Goal: Register for event/course

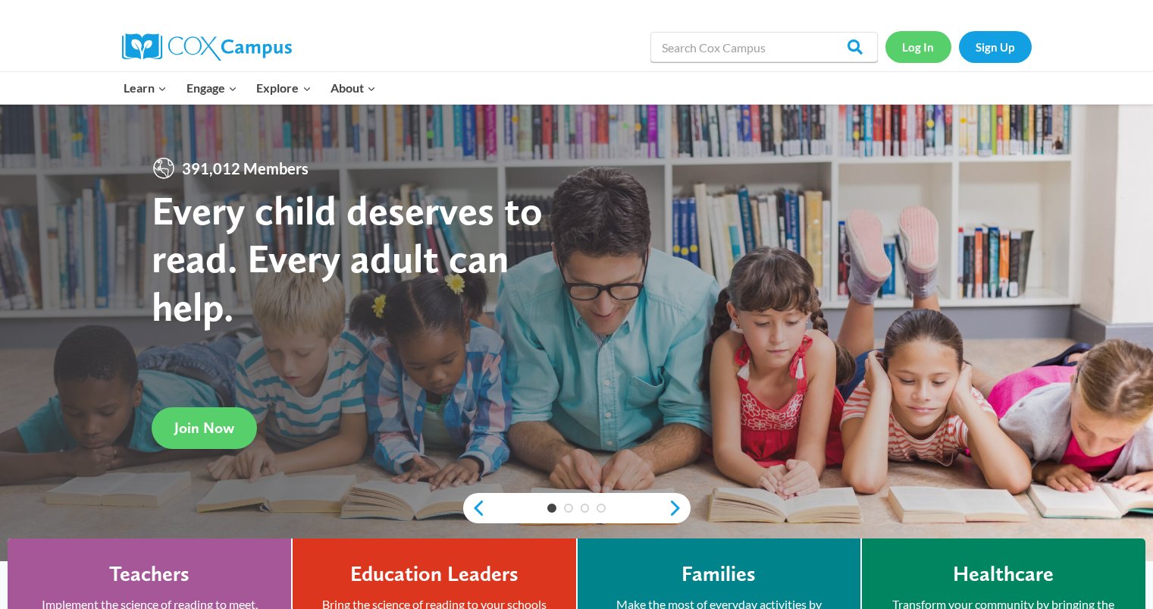
click at [920, 52] on link "Log In" at bounding box center [919, 46] width 66 height 31
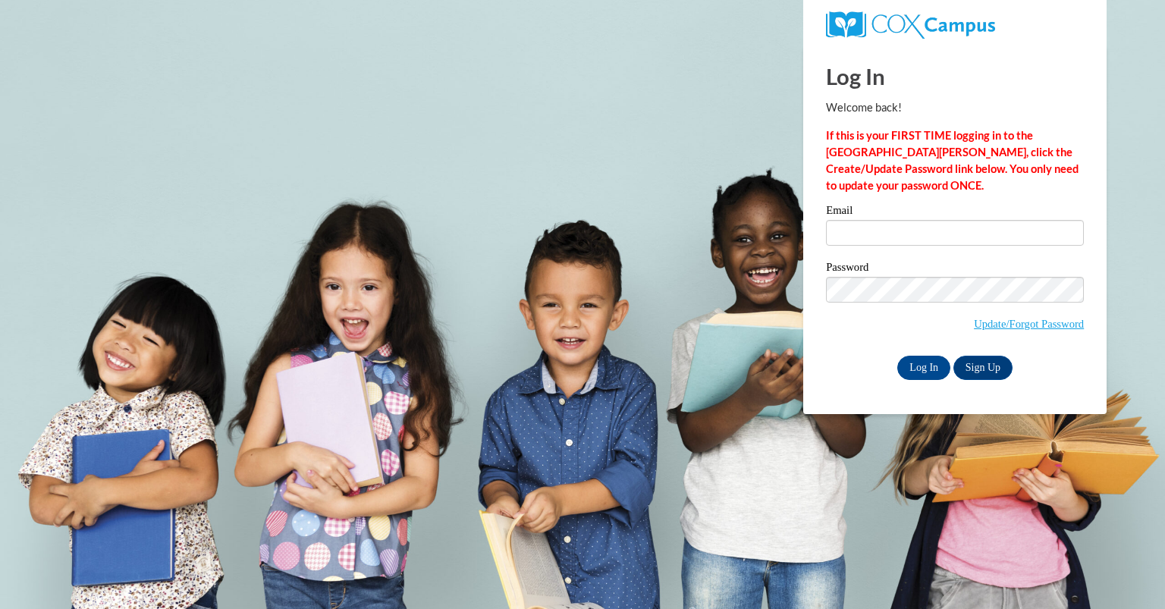
click at [913, 252] on div "Email" at bounding box center [955, 231] width 258 height 52
click at [923, 237] on input "Email" at bounding box center [955, 233] width 258 height 26
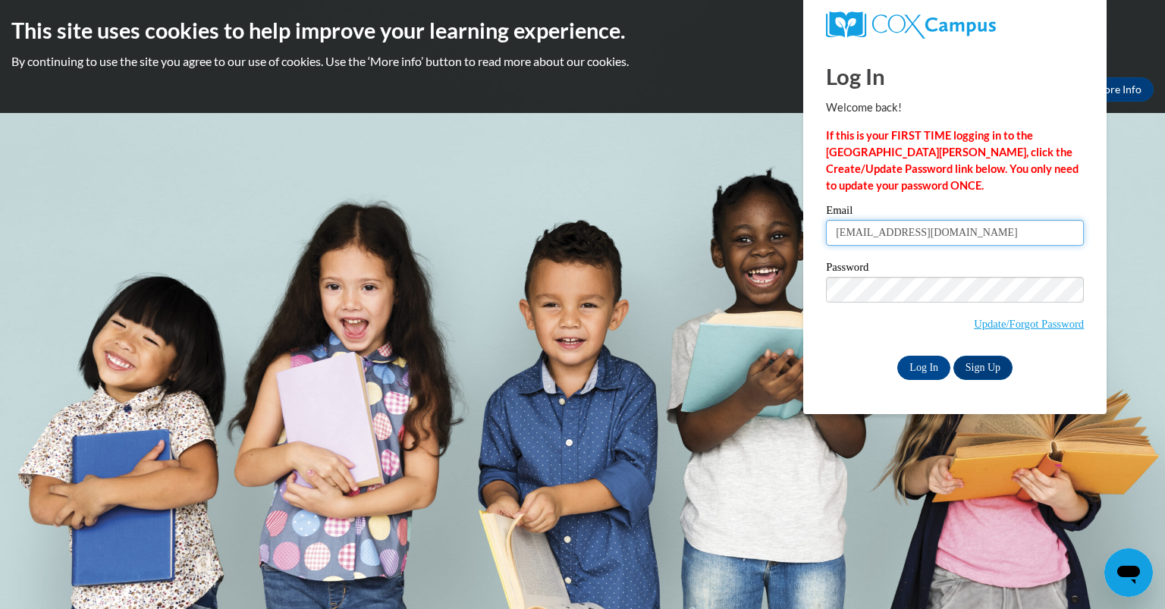
type input "bferriona@yahoo.com"
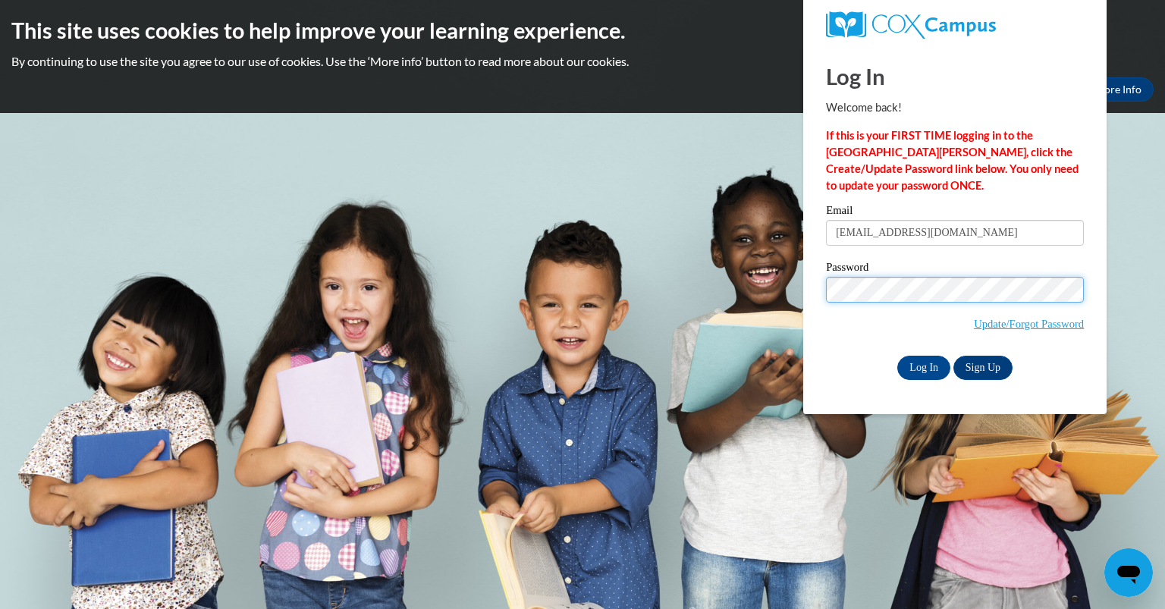
click at [897, 356] on input "Log In" at bounding box center [923, 368] width 53 height 24
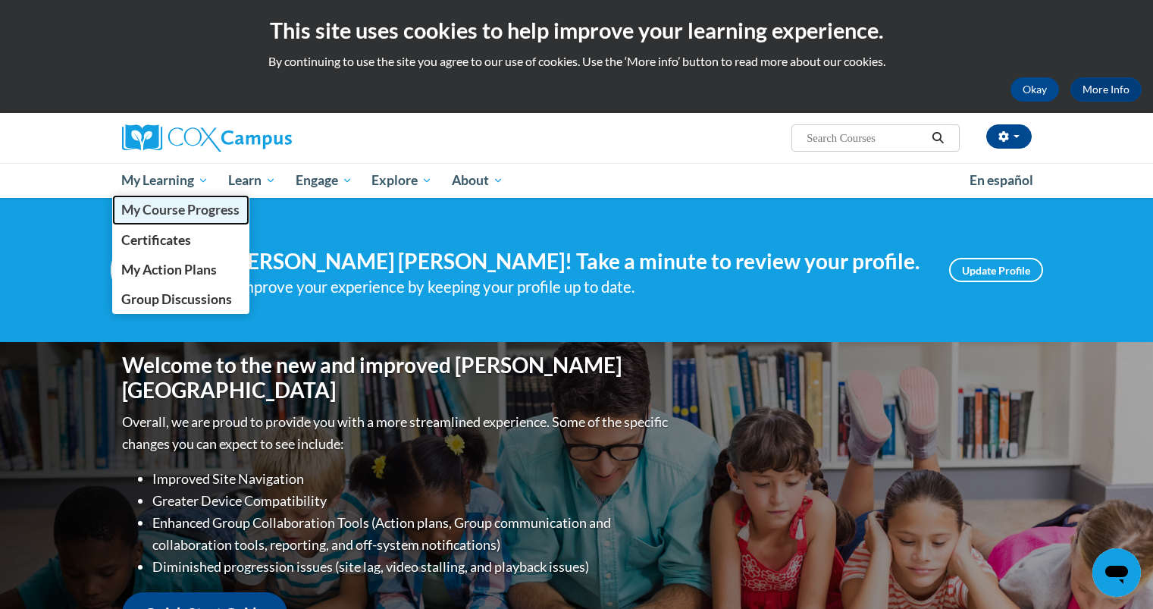
click at [178, 211] on span "My Course Progress" at bounding box center [180, 210] width 118 height 16
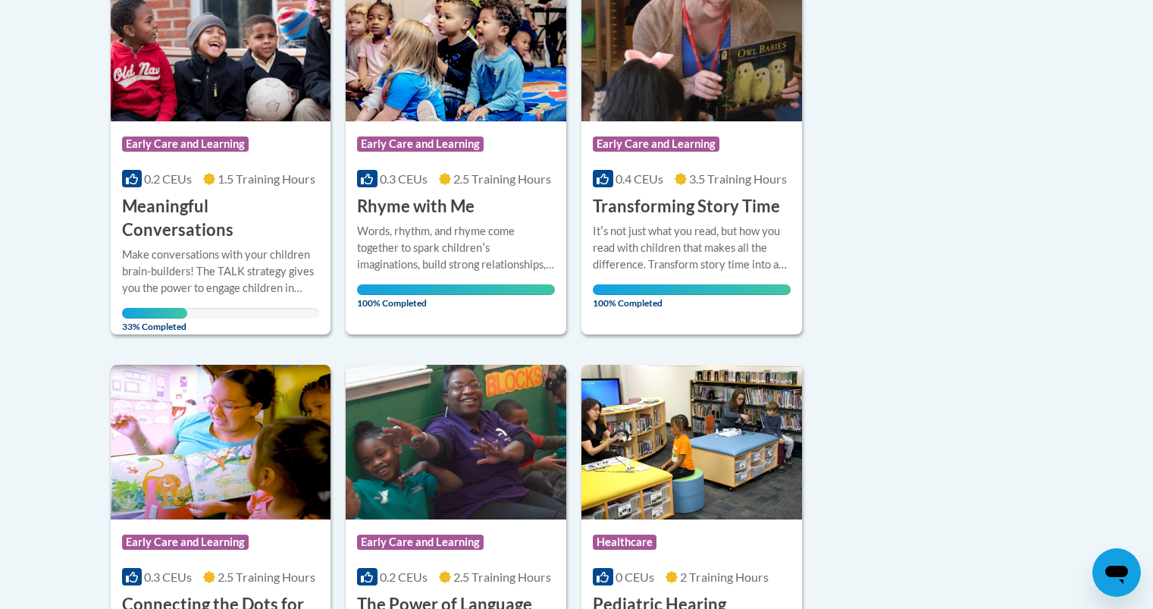
scroll to position [273, 0]
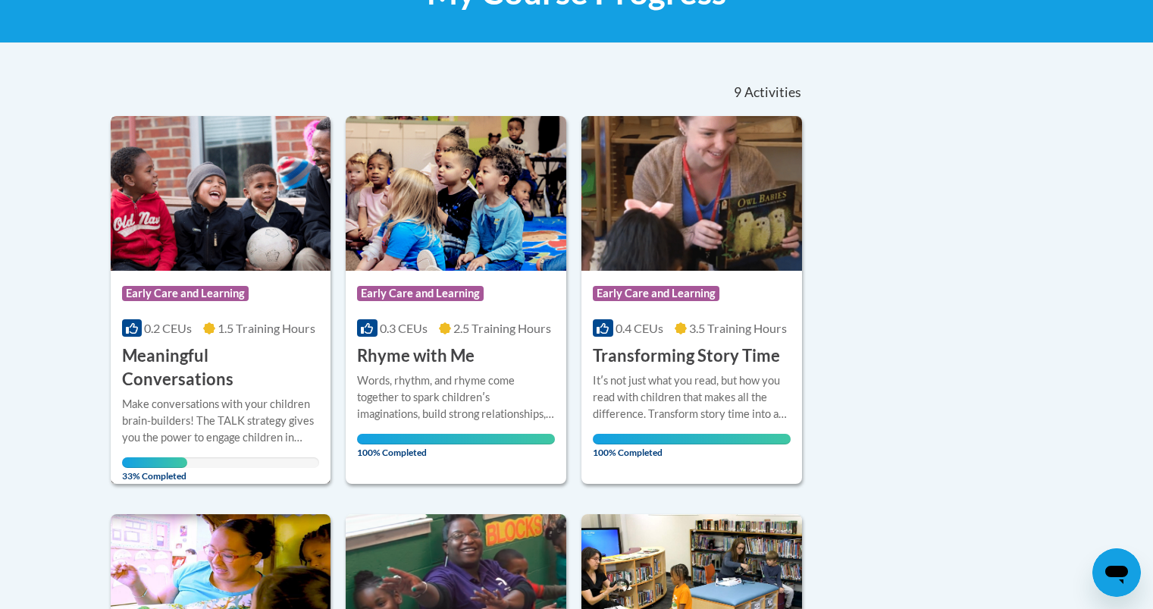
click at [196, 354] on h3 "Meaningful Conversations" at bounding box center [221, 367] width 198 height 47
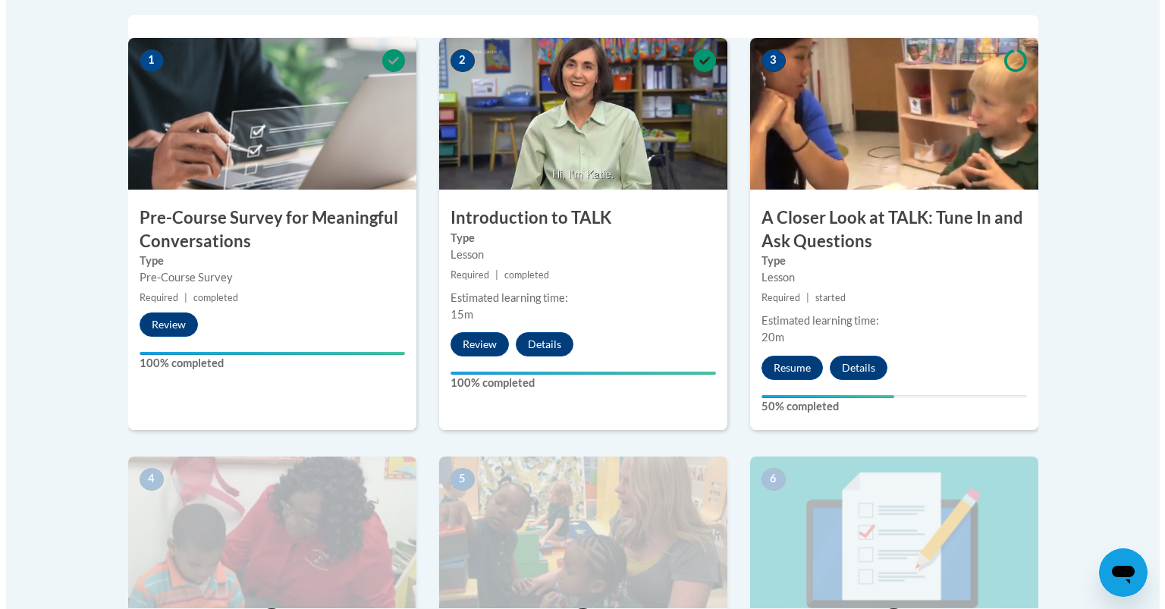
scroll to position [492, 0]
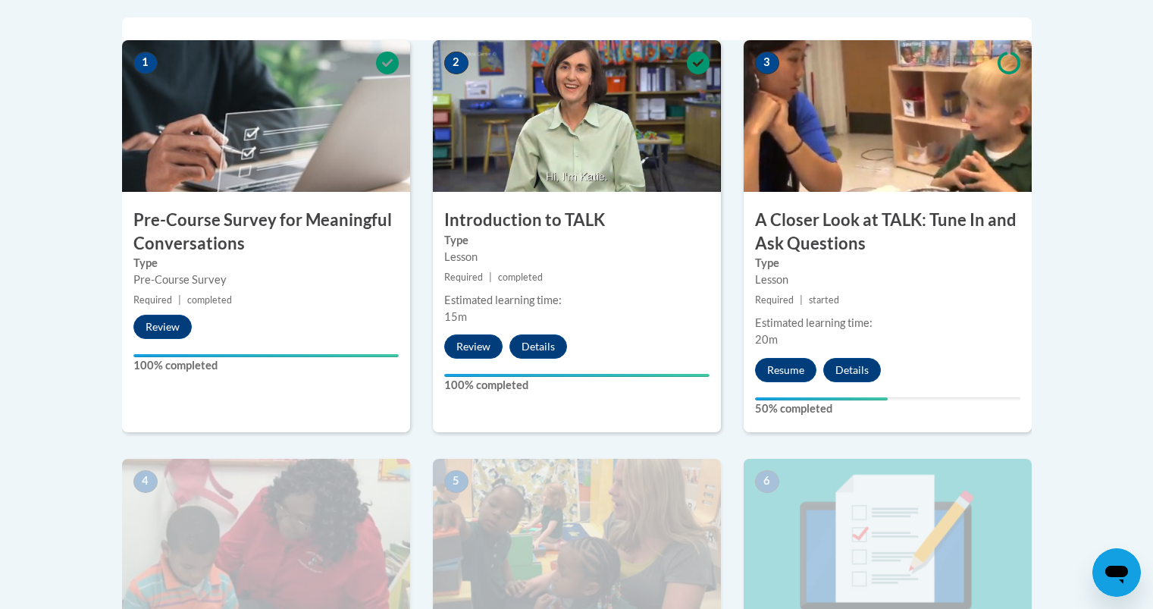
click at [791, 350] on div "3 A Closer Look at TALK: Tune In and Ask Questions Type Lesson Required | start…" at bounding box center [888, 236] width 288 height 392
click at [791, 374] on button "Resume" at bounding box center [785, 370] width 61 height 24
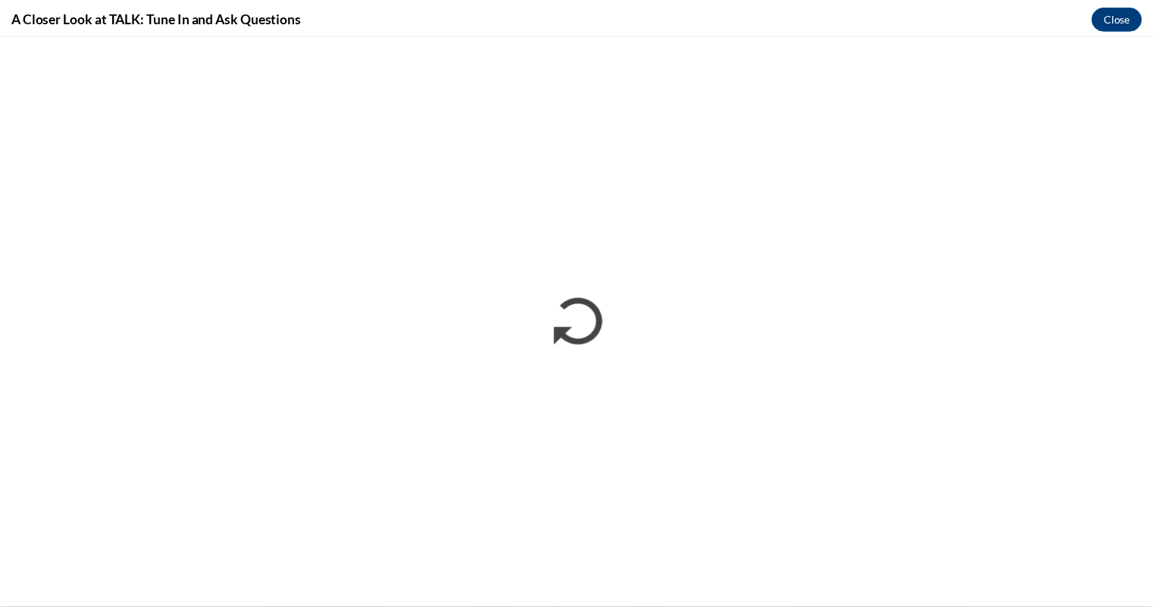
scroll to position [0, 0]
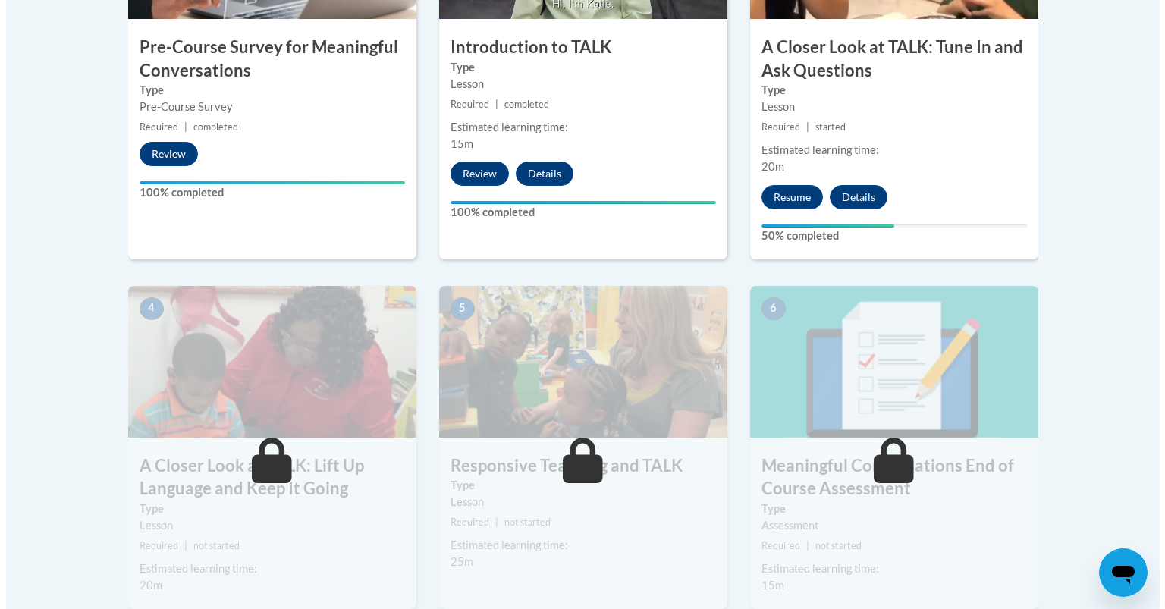
scroll to position [672, 0]
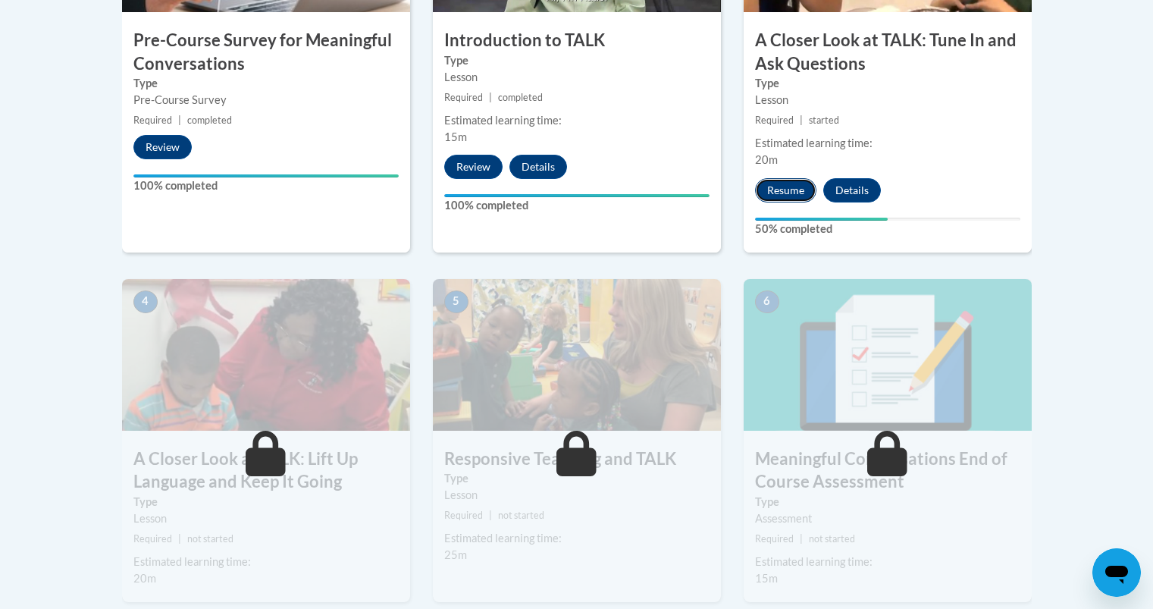
click at [789, 187] on button "Resume" at bounding box center [785, 190] width 61 height 24
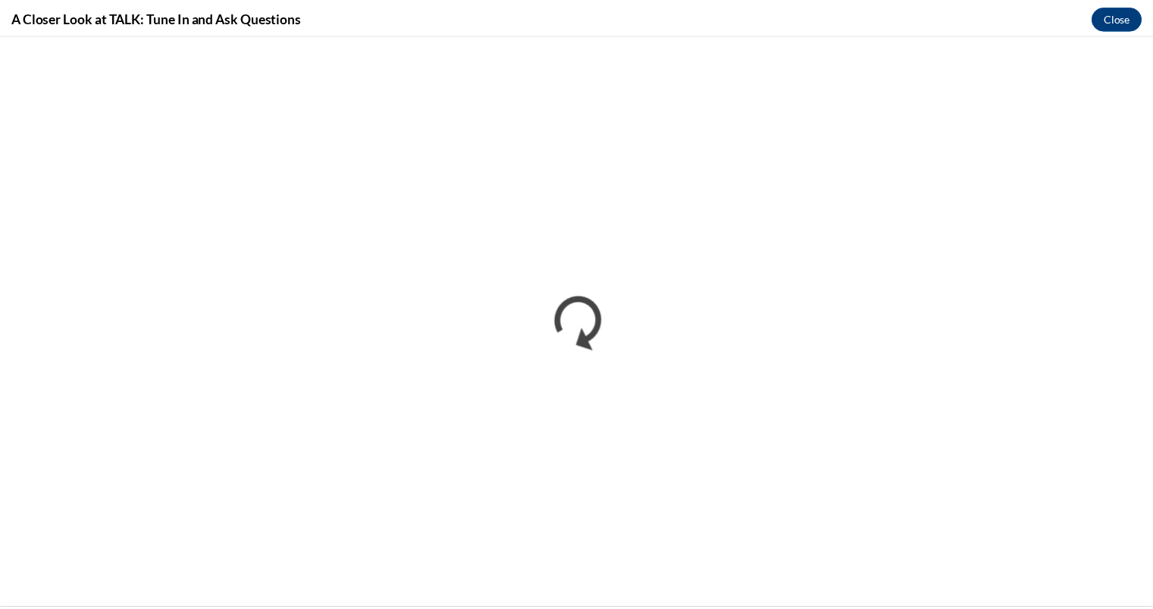
scroll to position [0, 0]
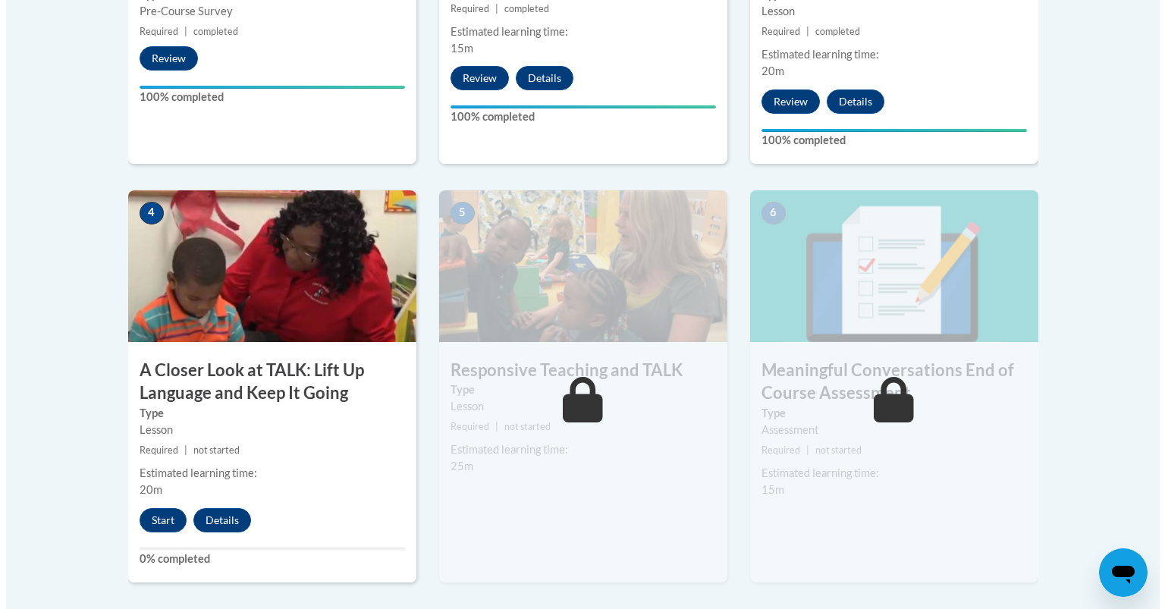
scroll to position [763, 0]
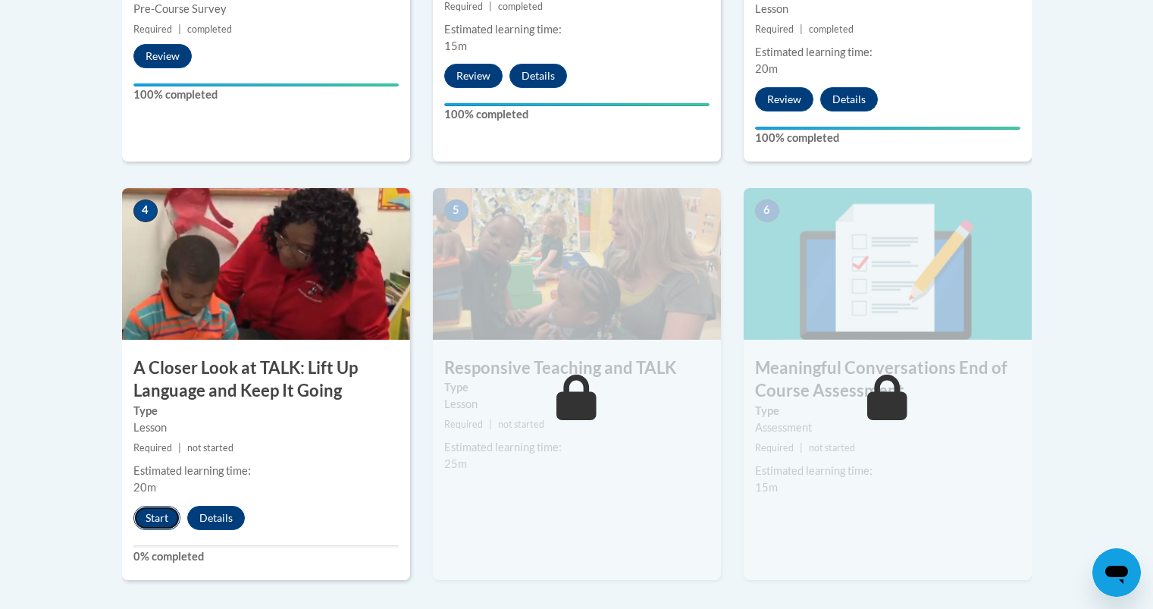
click at [153, 514] on button "Start" at bounding box center [156, 518] width 47 height 24
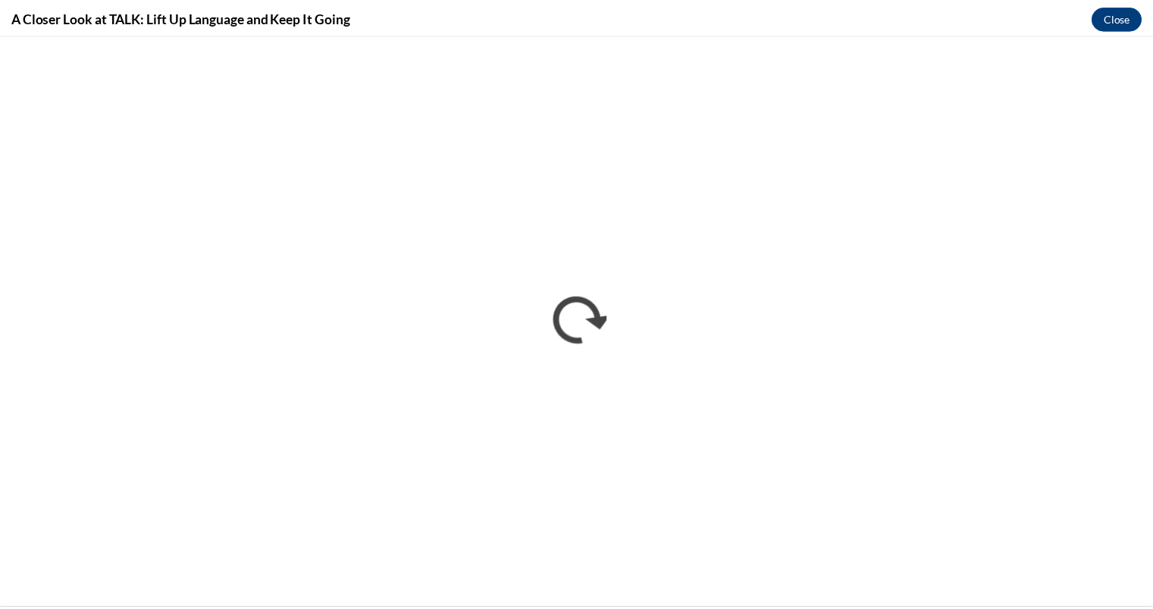
scroll to position [0, 0]
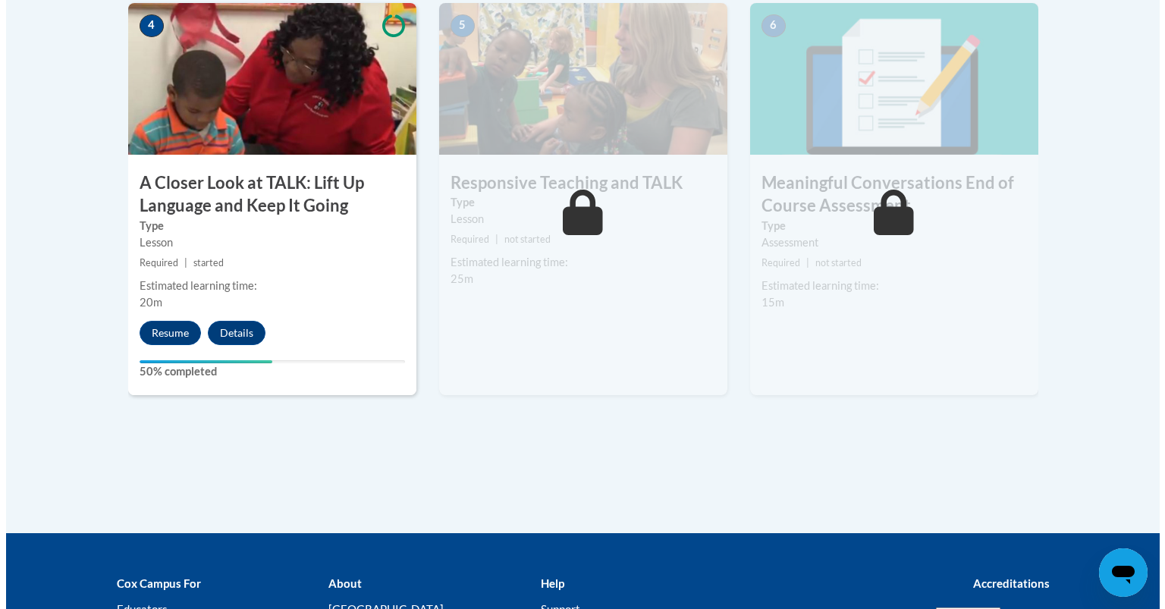
scroll to position [973, 0]
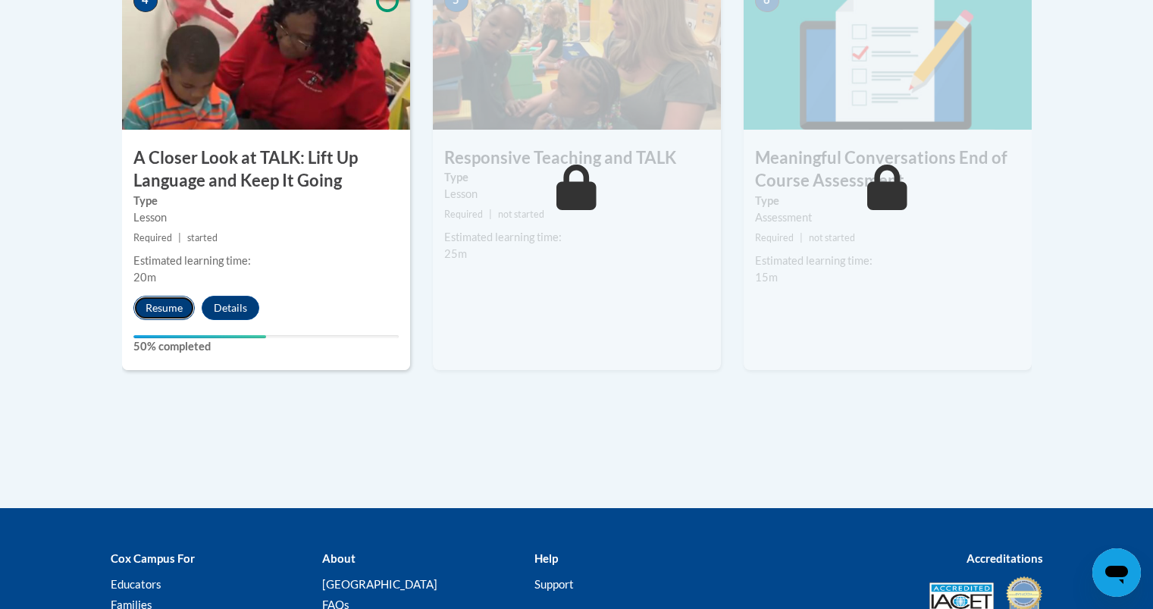
click at [166, 309] on button "Resume" at bounding box center [163, 308] width 61 height 24
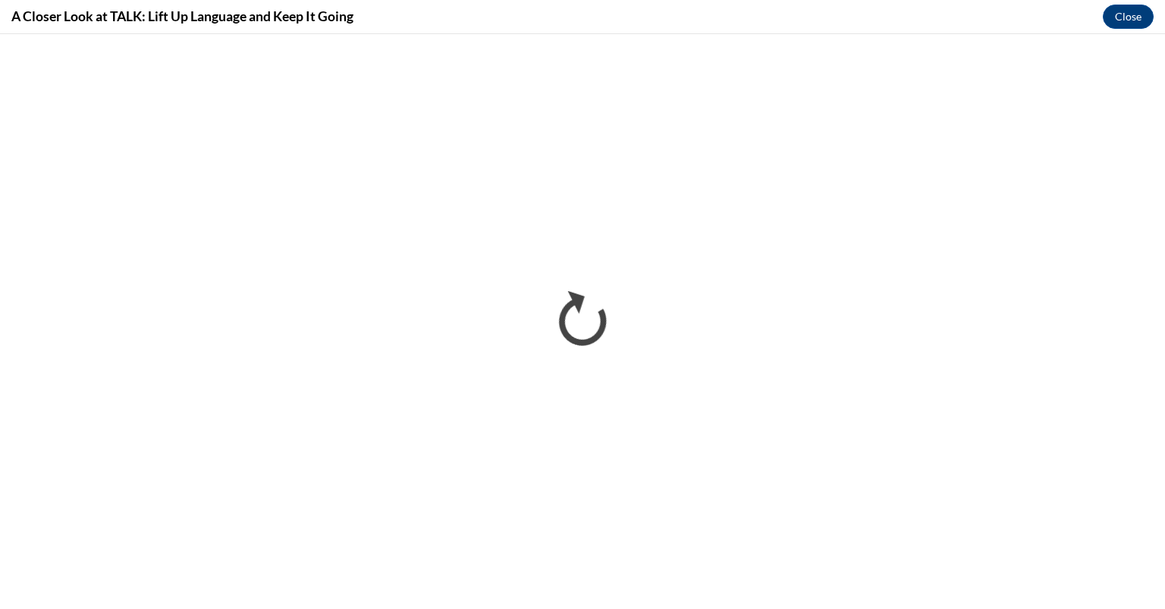
scroll to position [0, 0]
